Goal: Contribute content: Add original content to the website for others to see

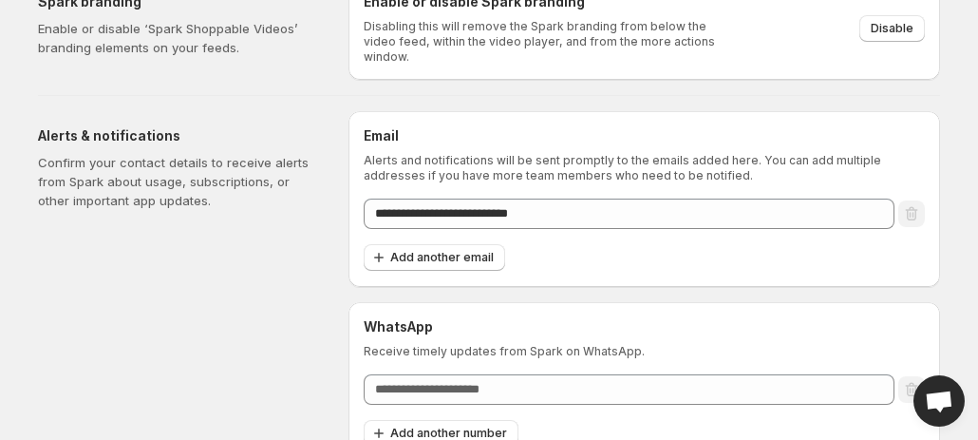
scroll to position [110, 0]
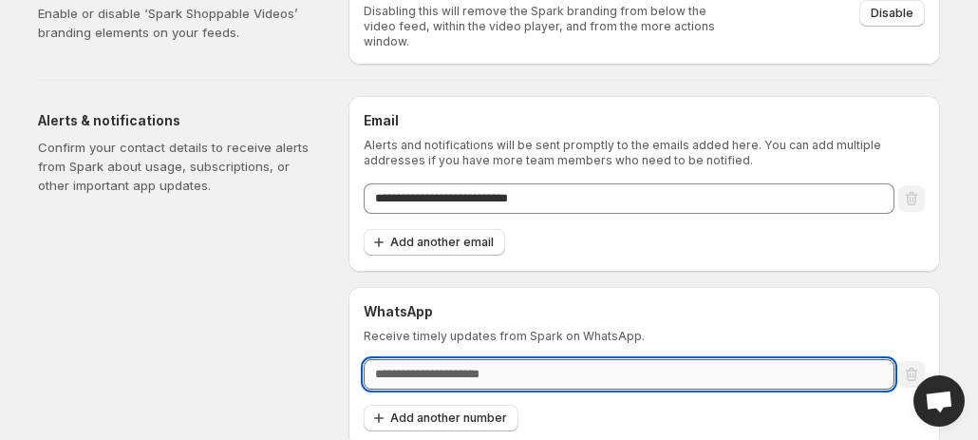
click at [821, 366] on input "text" at bounding box center [629, 374] width 531 height 30
click at [848, 302] on h6 "WhatsApp" at bounding box center [644, 311] width 561 height 19
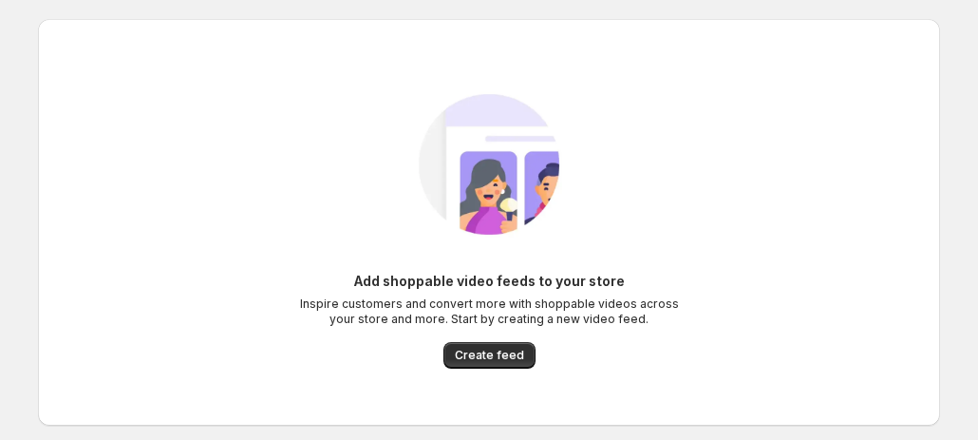
scroll to position [84, 0]
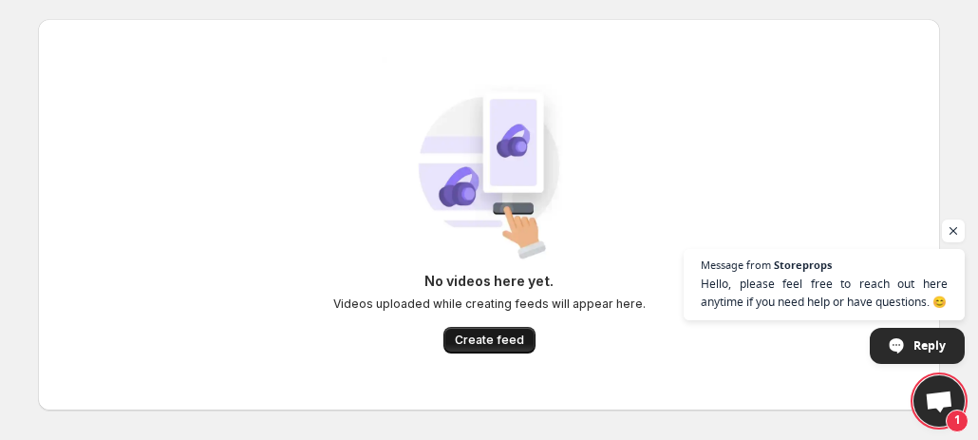
click at [497, 344] on span "Create feed" at bounding box center [489, 339] width 69 height 15
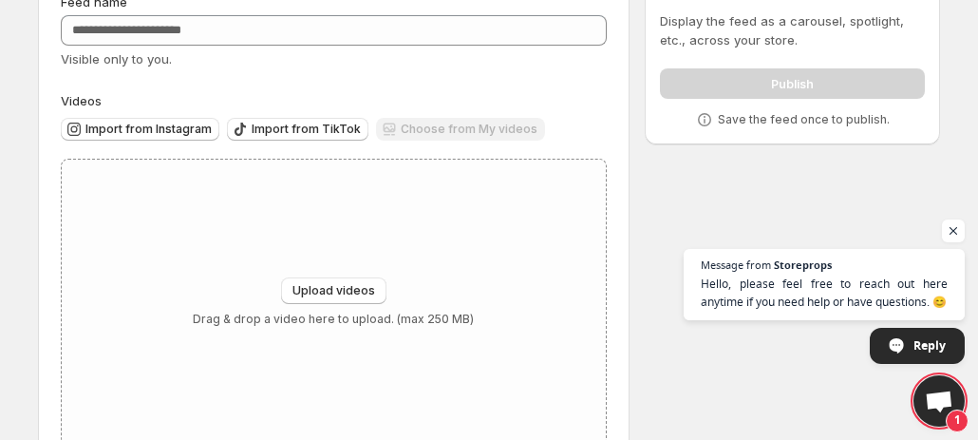
scroll to position [154, 0]
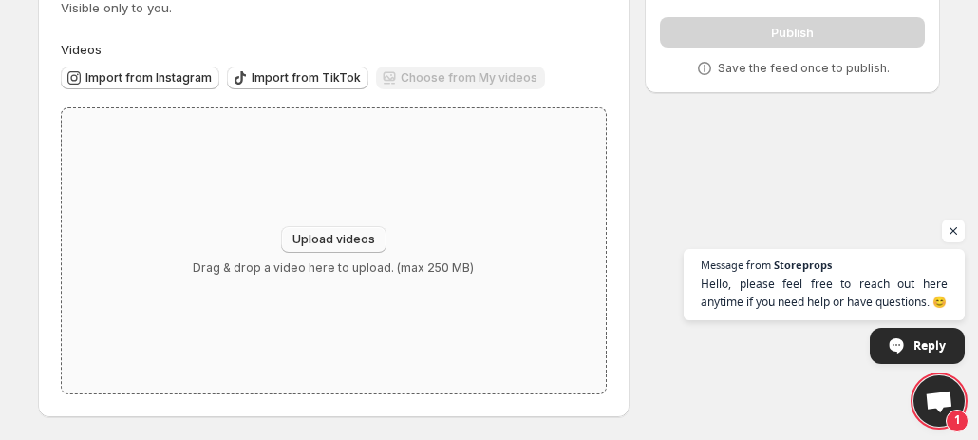
click at [332, 241] on span "Upload videos" at bounding box center [333, 239] width 83 height 15
type input "**********"
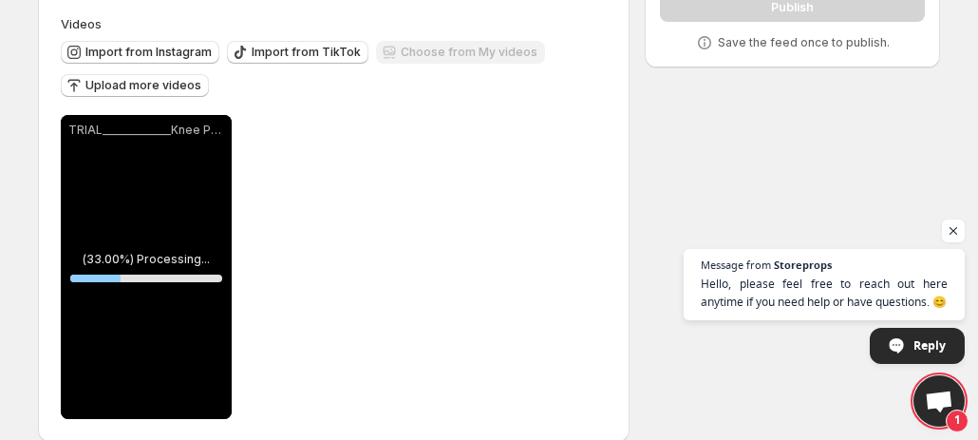
scroll to position [180, 0]
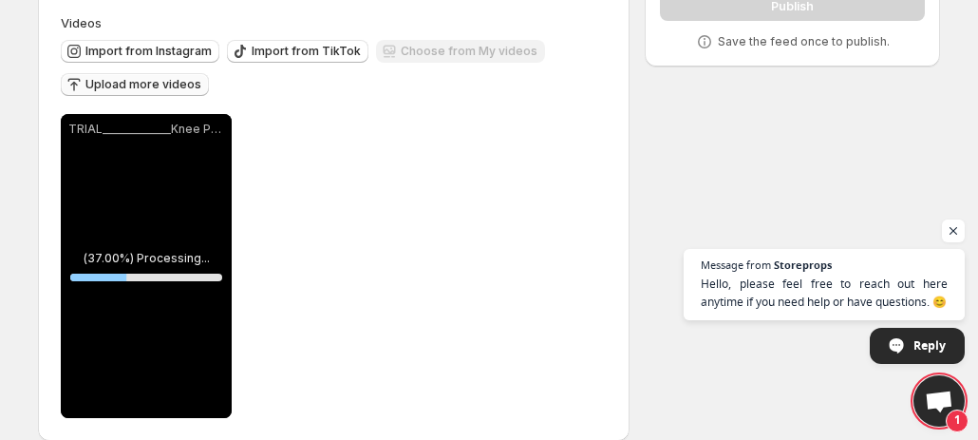
click at [173, 84] on span "Upload more videos" at bounding box center [143, 84] width 116 height 15
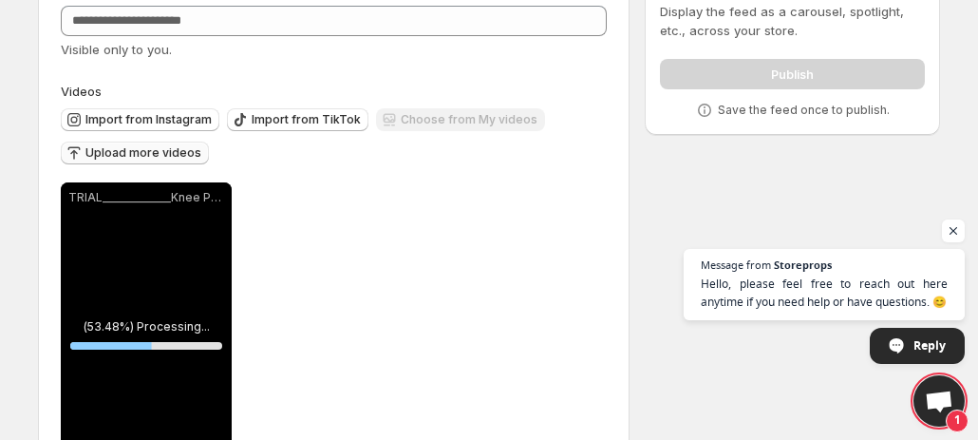
scroll to position [82, 0]
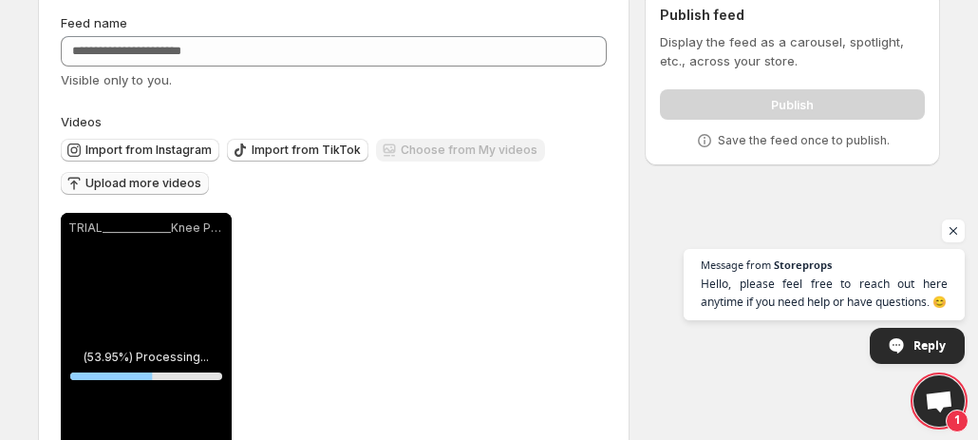
click at [167, 178] on span "Upload more videos" at bounding box center [143, 183] width 116 height 15
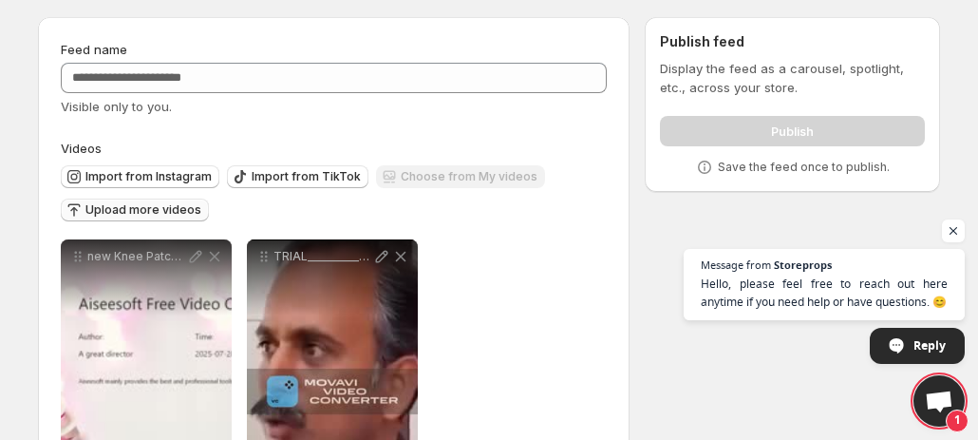
scroll to position [13, 0]
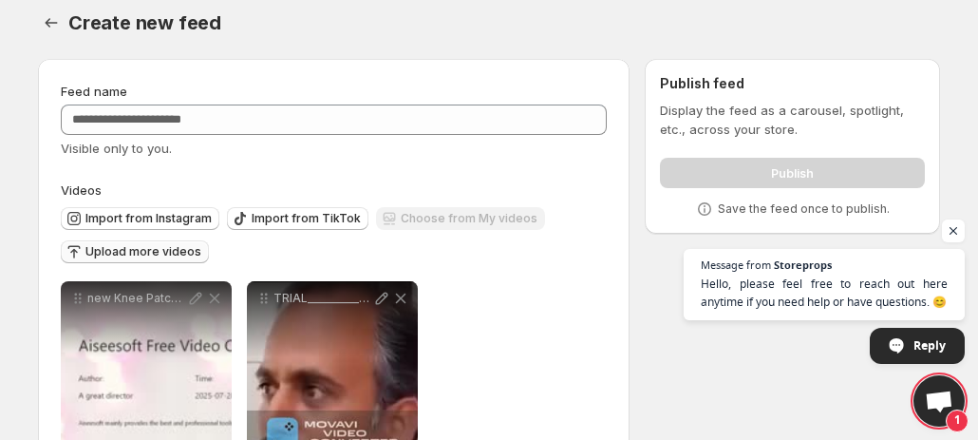
click at [161, 249] on span "Upload more videos" at bounding box center [143, 251] width 116 height 15
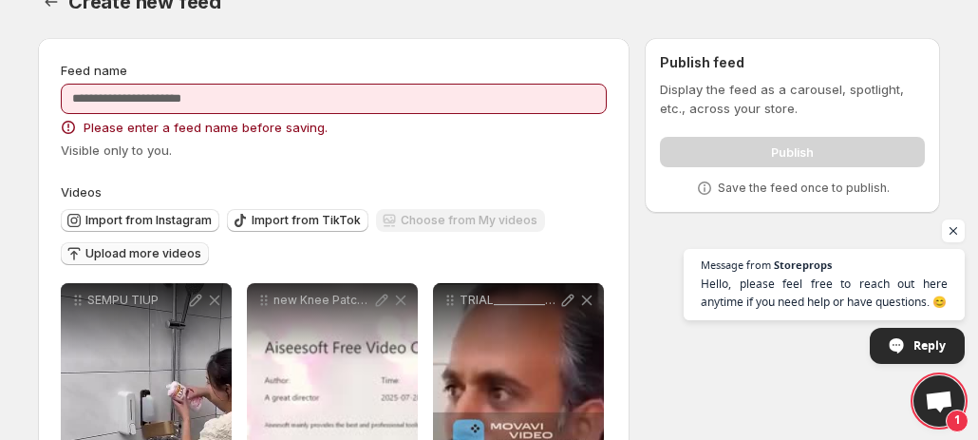
scroll to position [0, 0]
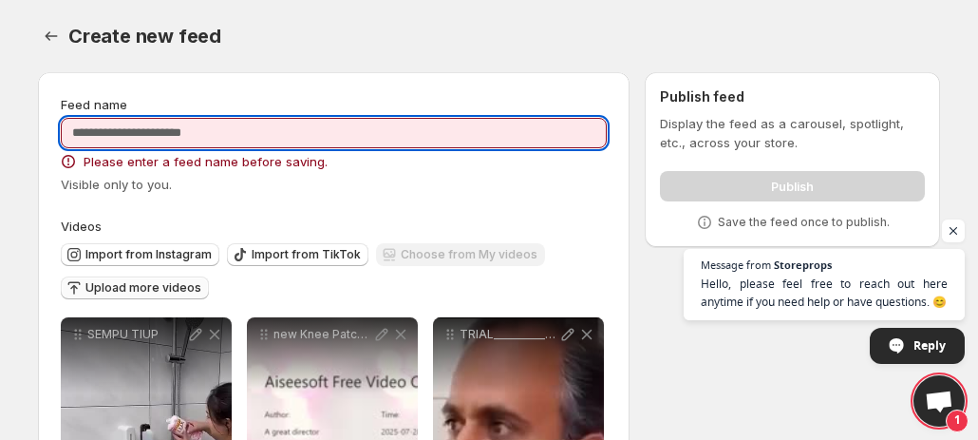
click at [468, 138] on input "Feed name" at bounding box center [334, 133] width 546 height 30
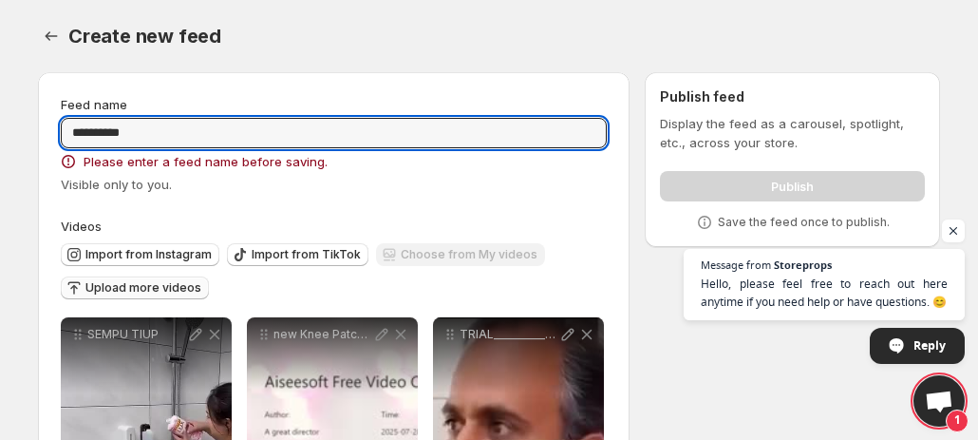
type input "**********"
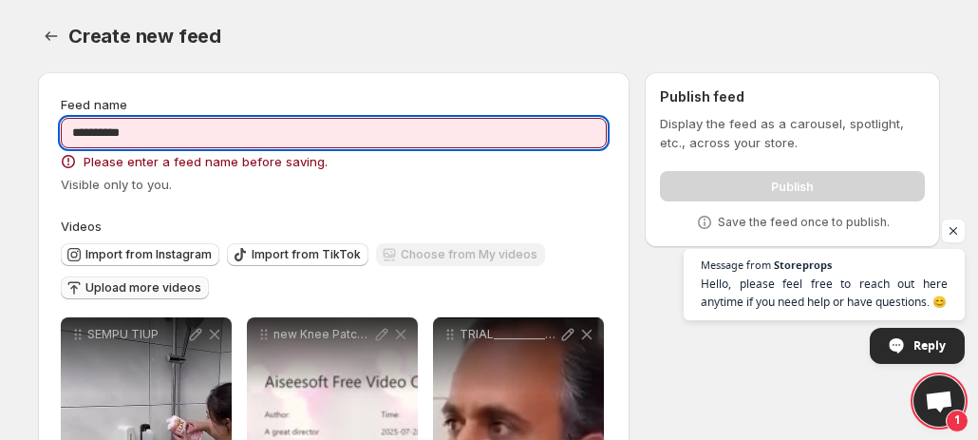
click at [713, 32] on div "Create new feed" at bounding box center [503, 36] width 871 height 27
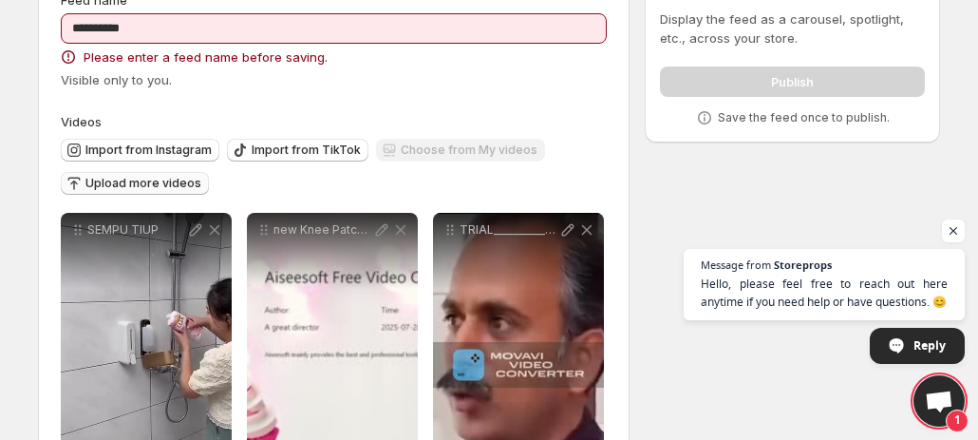
scroll to position [76, 0]
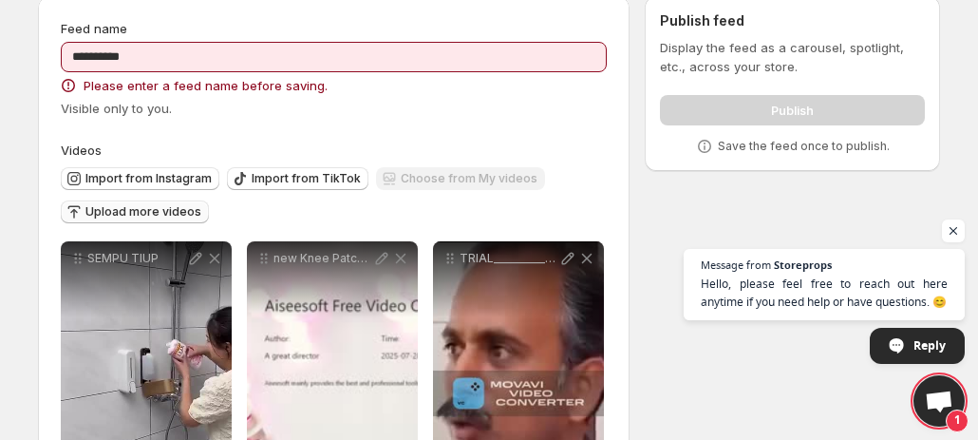
click at [354, 351] on div "new Knee Patches 1 MP4" at bounding box center [332, 393] width 171 height 304
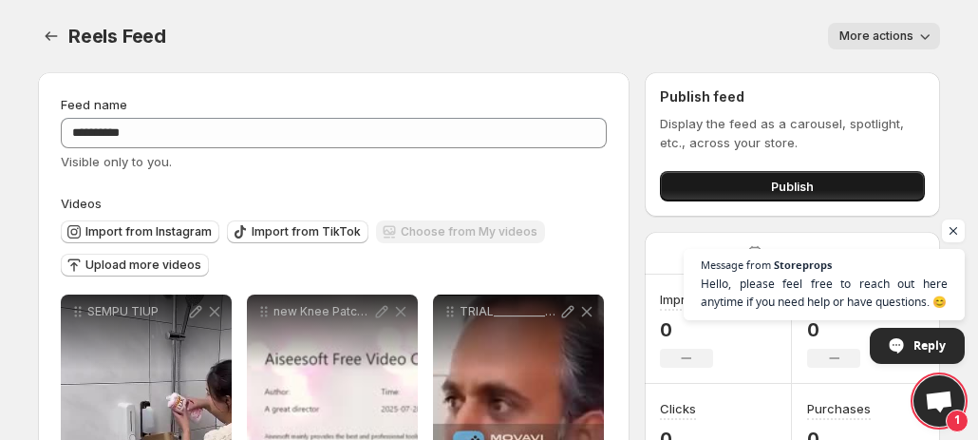
click at [750, 176] on button "Publish" at bounding box center [792, 186] width 265 height 30
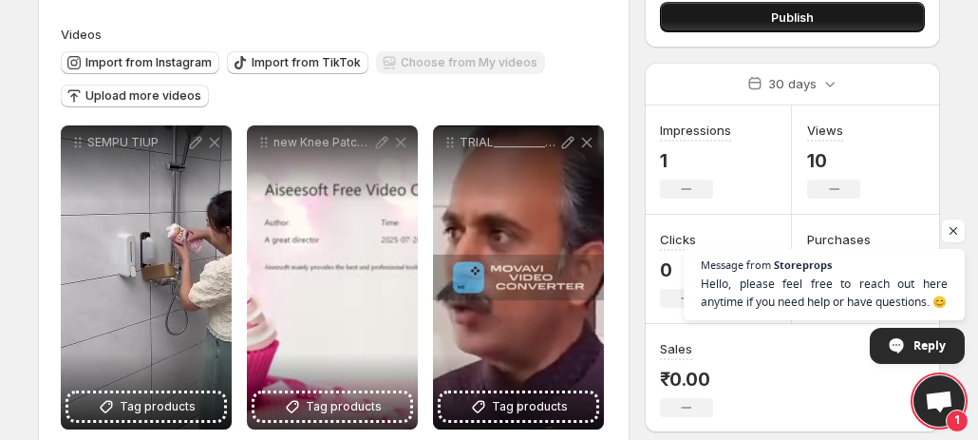
scroll to position [169, 0]
